Goal: Information Seeking & Learning: Check status

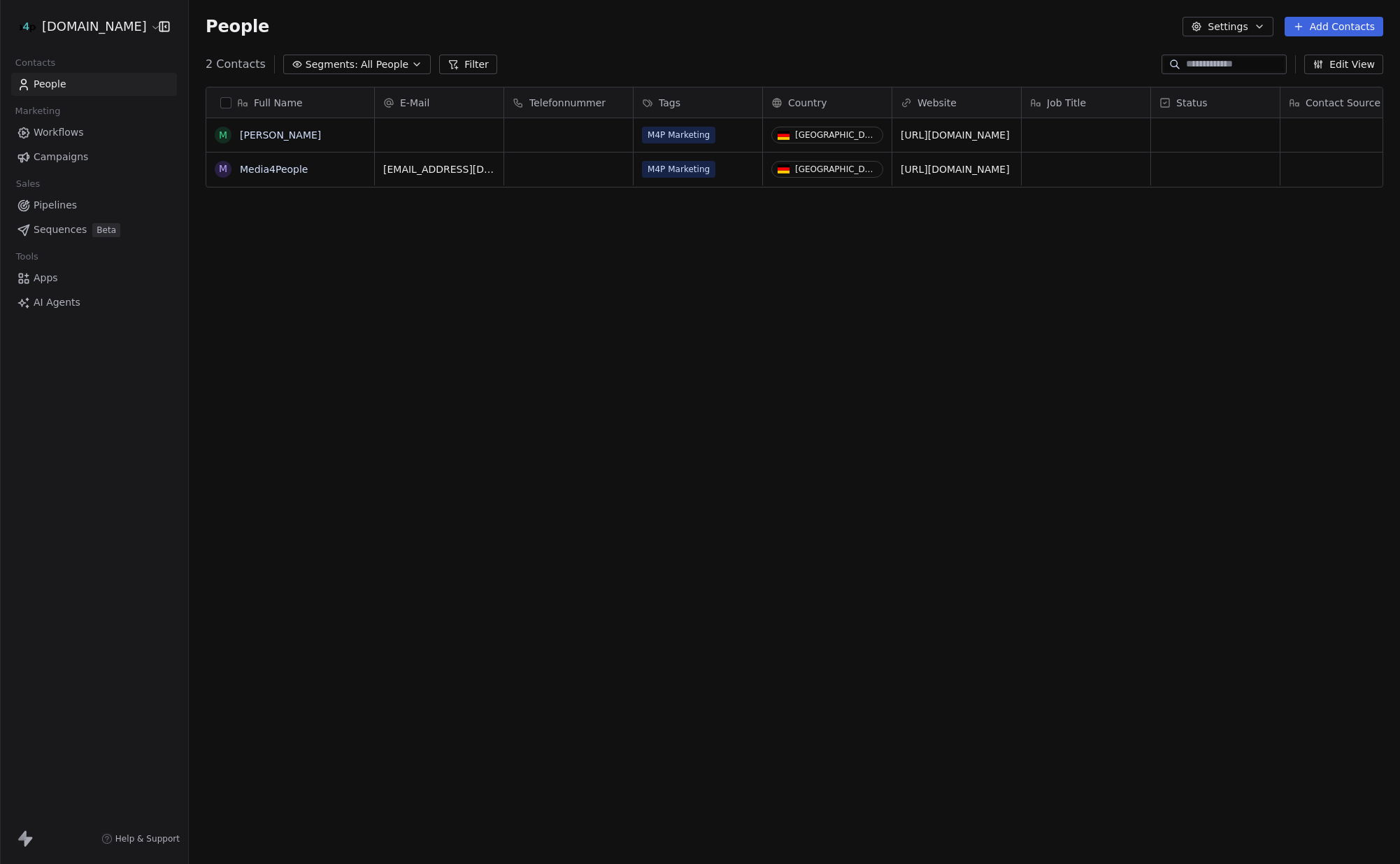
scroll to position [759, 1211]
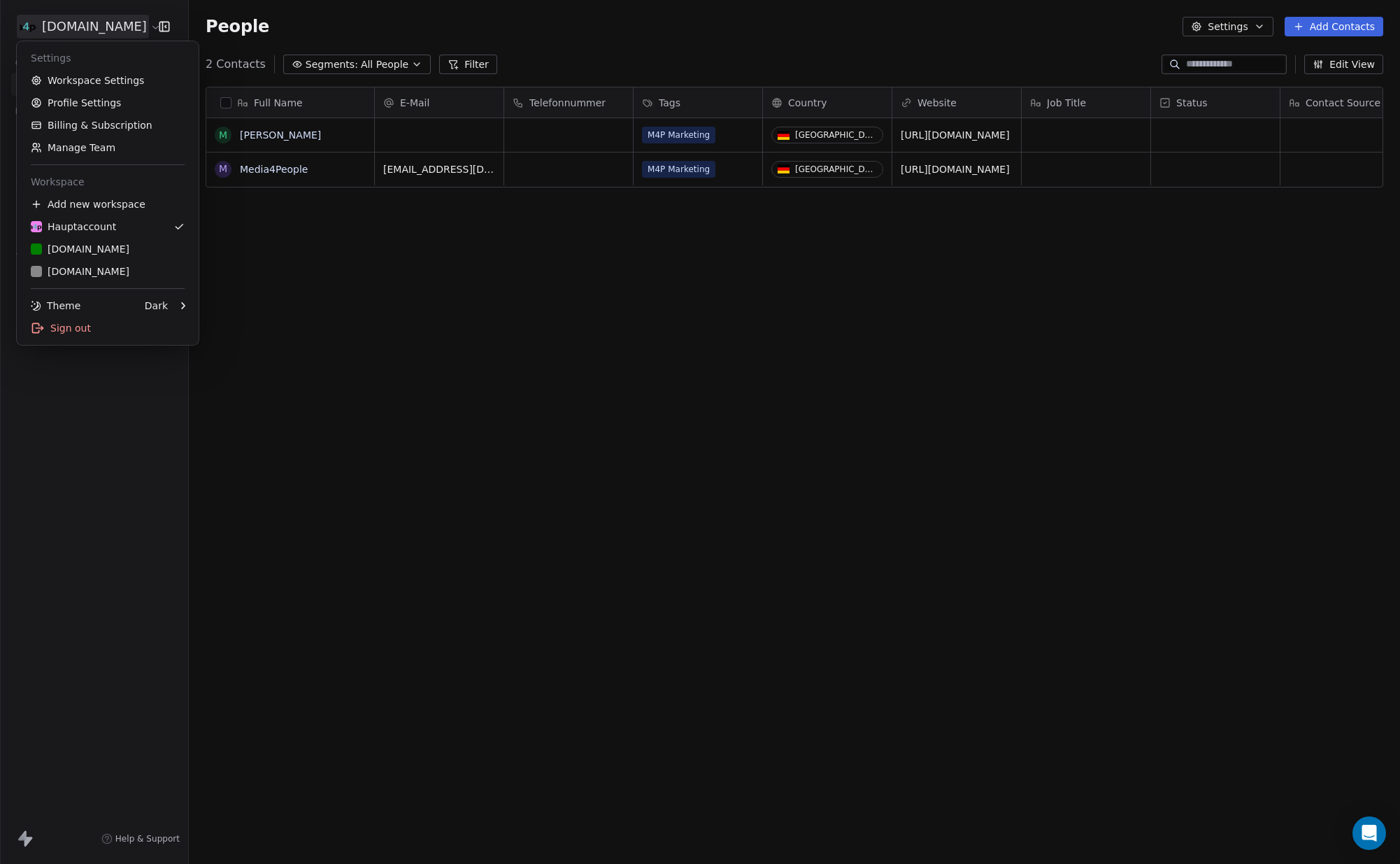
click at [135, 26] on html "[DOMAIN_NAME] Contacts People Marketing Workflows Campaigns Sales Pipelines Seq…" at bounding box center [700, 432] width 1400 height 864
click at [88, 268] on div "[DOMAIN_NAME]" at bounding box center [80, 271] width 99 height 14
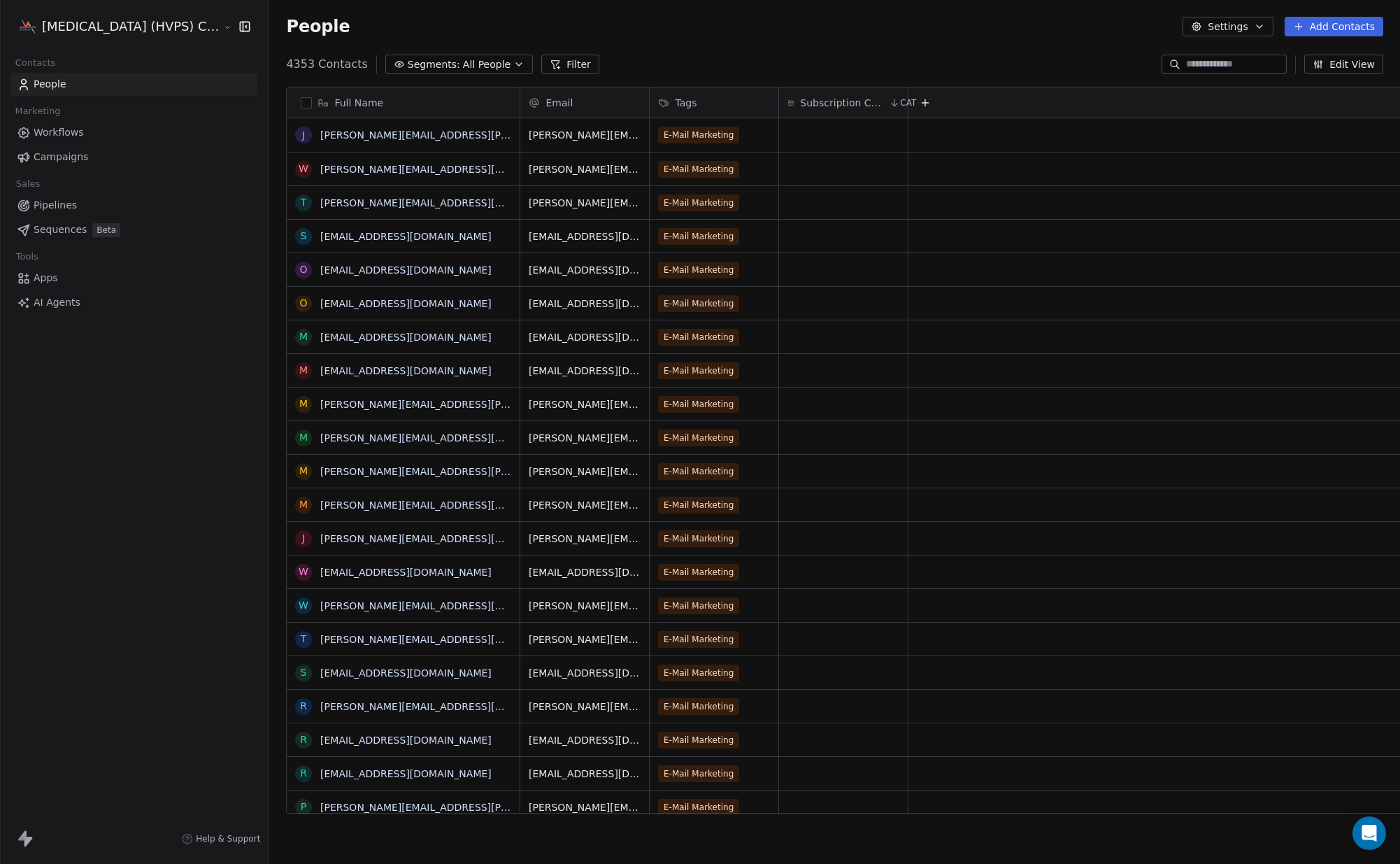
scroll to position [759, 1157]
click at [77, 159] on span "Campaigns" at bounding box center [60, 157] width 54 height 15
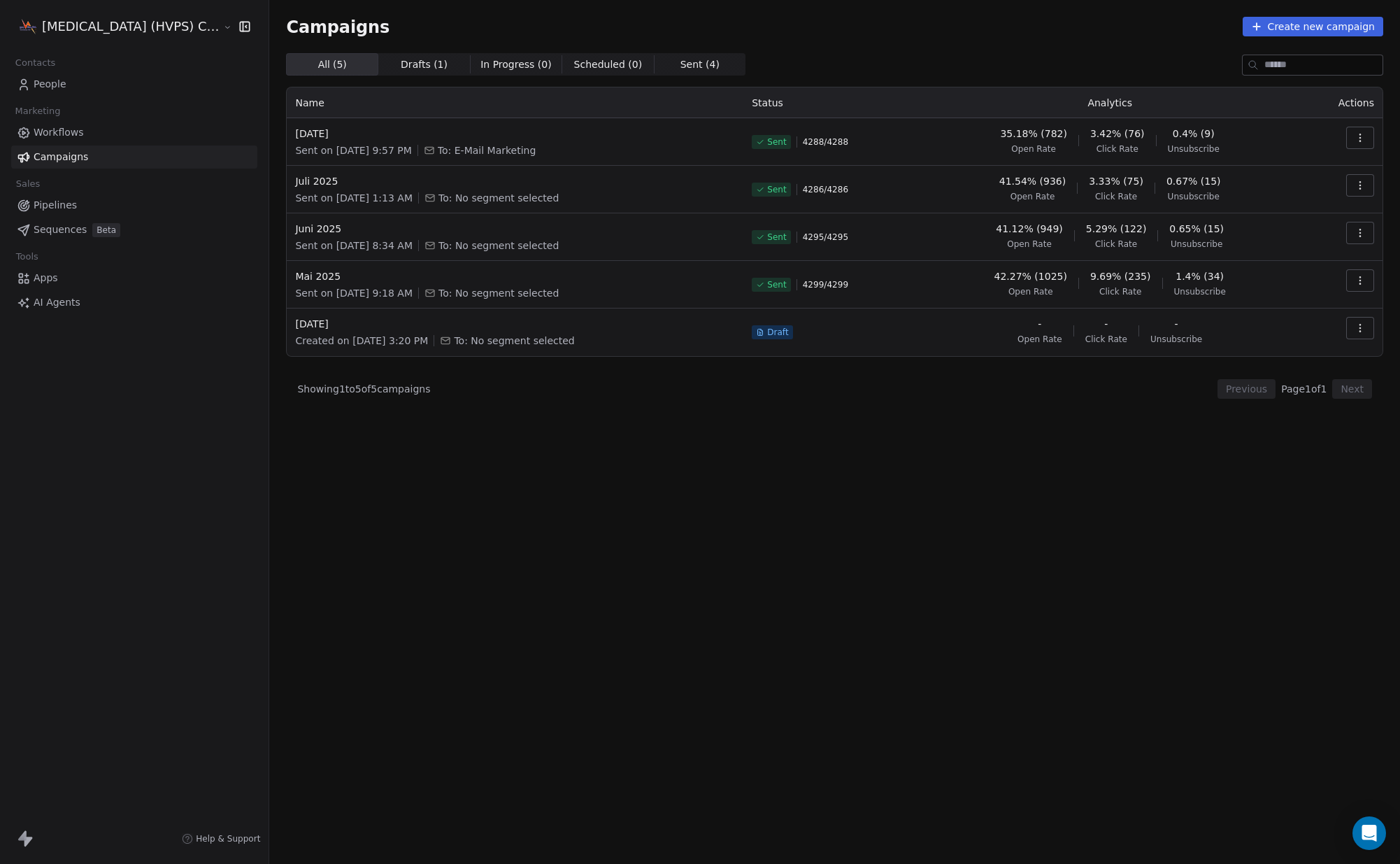
click at [1362, 141] on icon "button" at bounding box center [1360, 137] width 11 height 11
click at [1306, 189] on span "View Analytics" at bounding box center [1289, 192] width 81 height 17
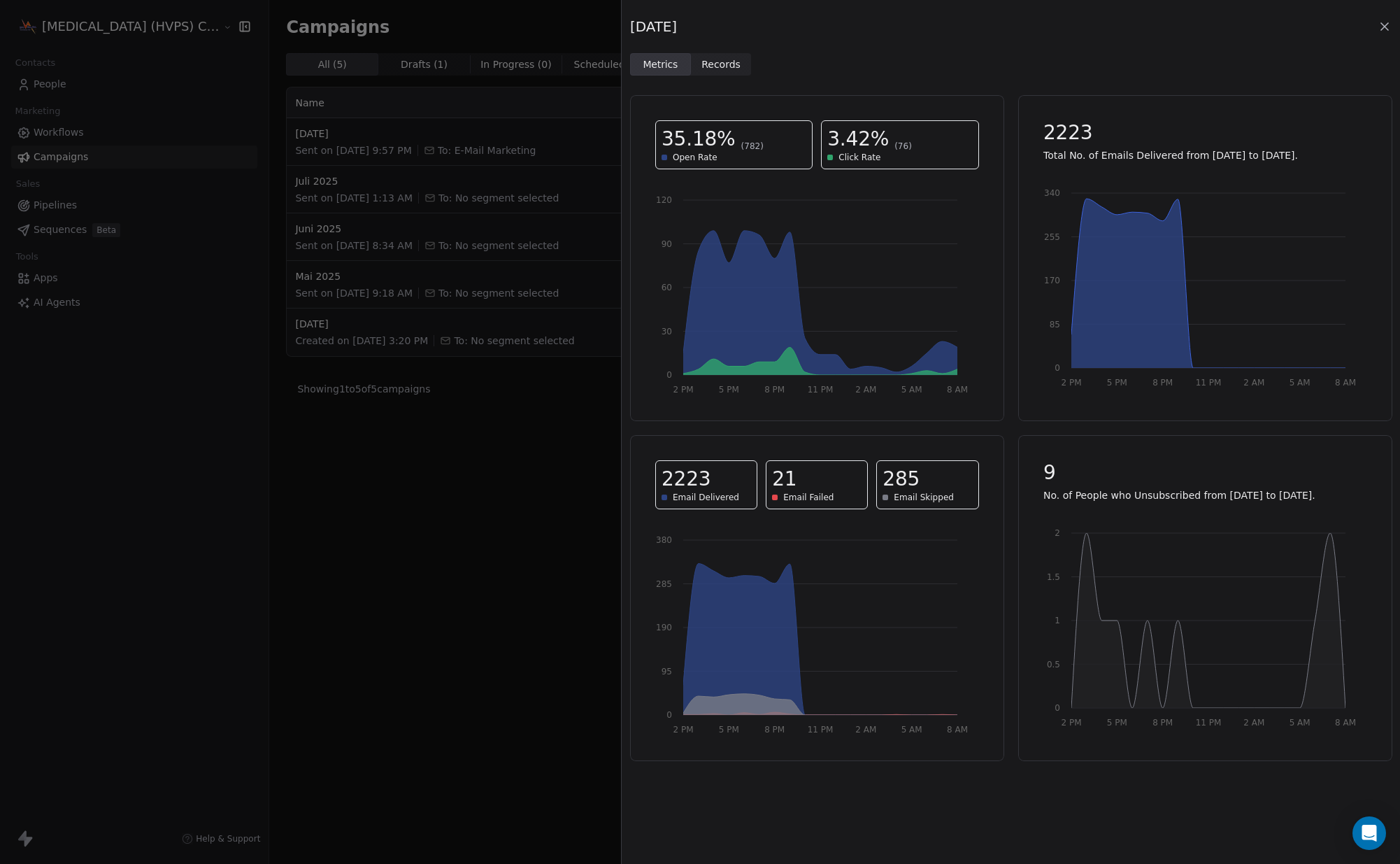
drag, startPoint x: 492, startPoint y: 651, endPoint x: 501, endPoint y: 651, distance: 9.0
click at [492, 651] on div "[DATE] Metrics Metrics Records Records 35.18% (782) Open Rate 3.42% (76) Click …" at bounding box center [700, 432] width 1400 height 864
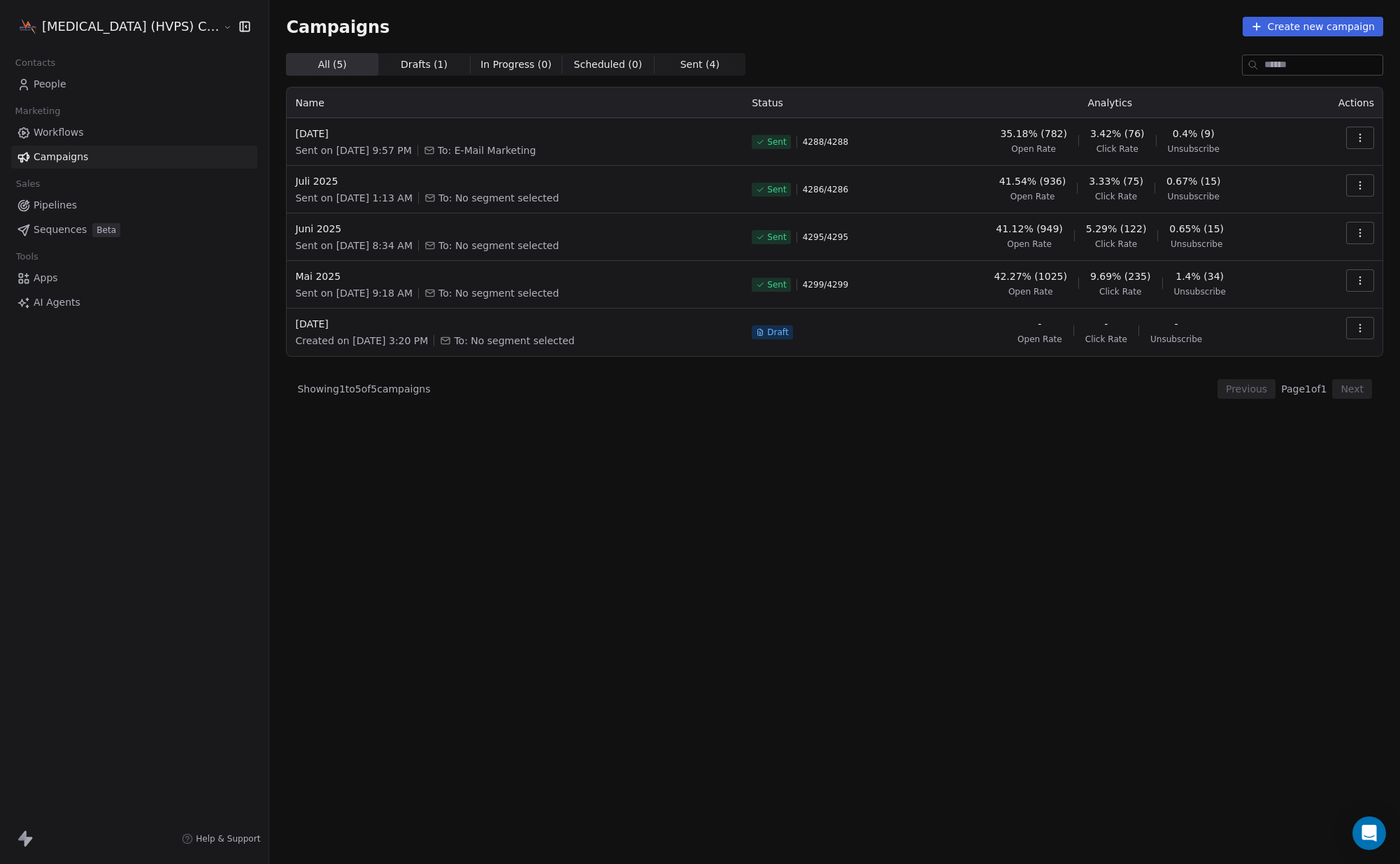
click at [1360, 189] on icon "button" at bounding box center [1360, 188] width 1 height 1
click at [1290, 236] on span "View Analytics" at bounding box center [1289, 239] width 81 height 17
